Goal: Task Accomplishment & Management: Use online tool/utility

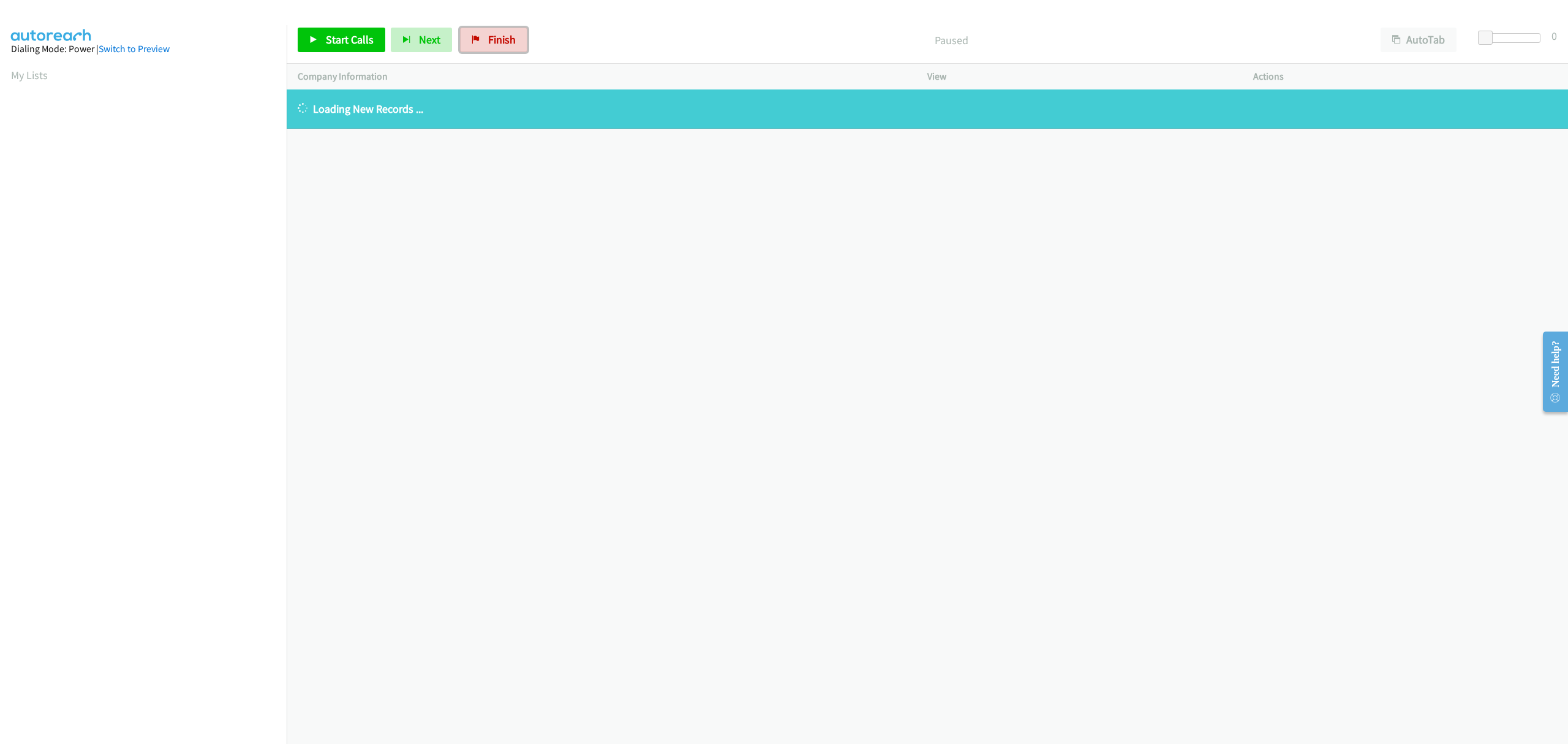
drag, startPoint x: 476, startPoint y: 44, endPoint x: 860, endPoint y: 57, distance: 384.2
click at [476, 44] on link "Finish" at bounding box center [493, 40] width 67 height 24
drag, startPoint x: 480, startPoint y: 35, endPoint x: 839, endPoint y: 63, distance: 360.1
click at [480, 36] on link "Finish" at bounding box center [493, 40] width 67 height 24
